Goal: Task Accomplishment & Management: Manage account settings

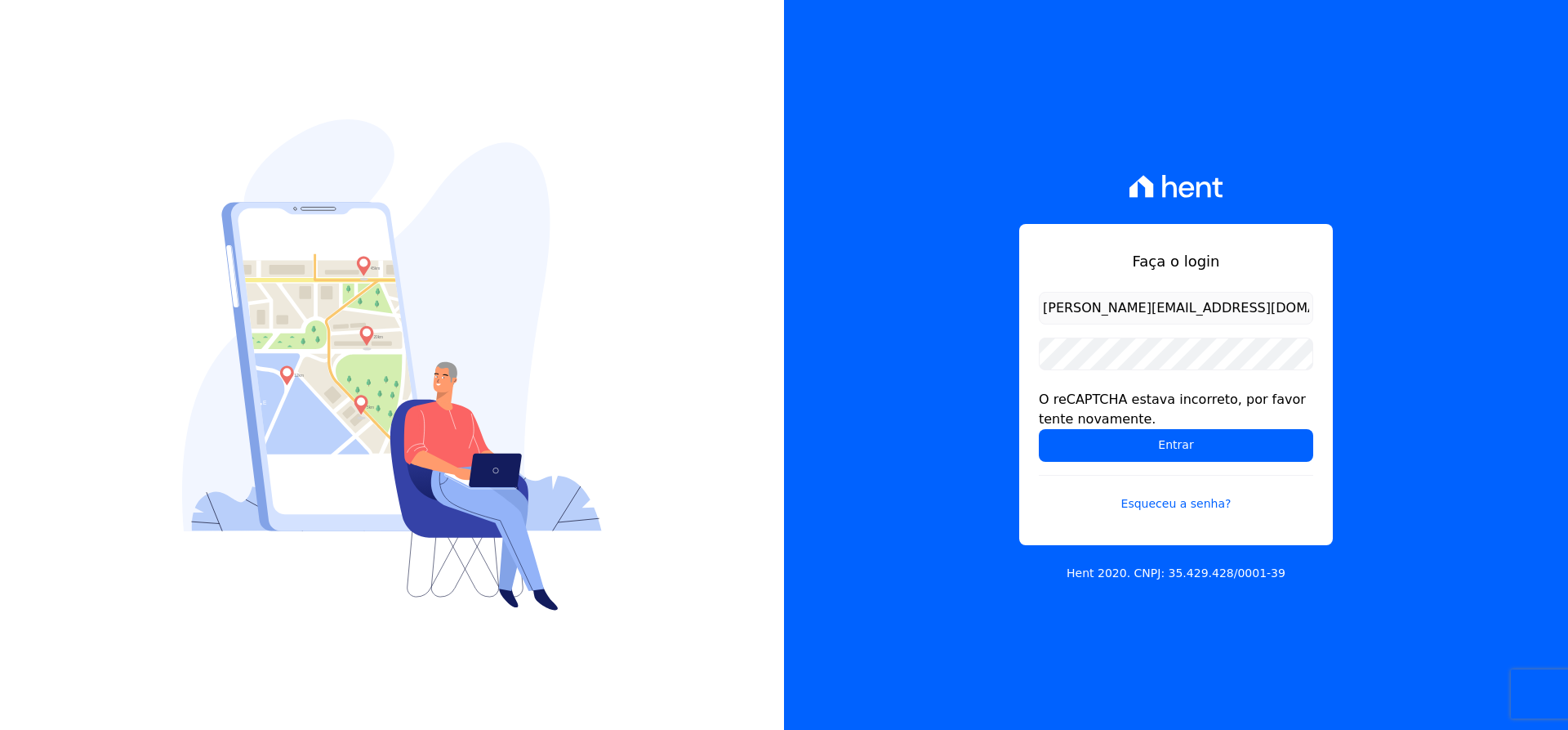
click at [1176, 428] on div "O reCAPTCHA estava incorreto, por favor tente novamente." at bounding box center [1175, 409] width 274 height 39
click at [1038, 429] on input "Entrar" at bounding box center [1175, 445] width 274 height 32
click at [1210, 440] on input "Entrar" at bounding box center [1175, 445] width 274 height 32
click at [1255, 311] on input "[PERSON_NAME][EMAIL_ADDRESS][DOMAIN_NAME]" at bounding box center [1175, 307] width 274 height 32
